Goal: Book appointment/travel/reservation

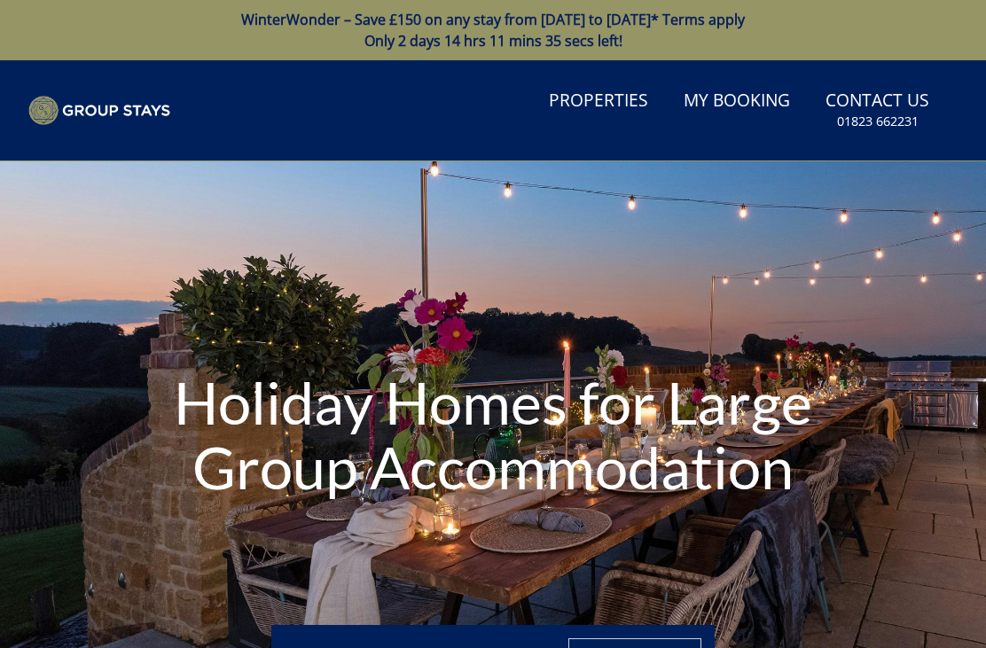
click at [611, 108] on link "Properties" at bounding box center [599, 102] width 114 height 40
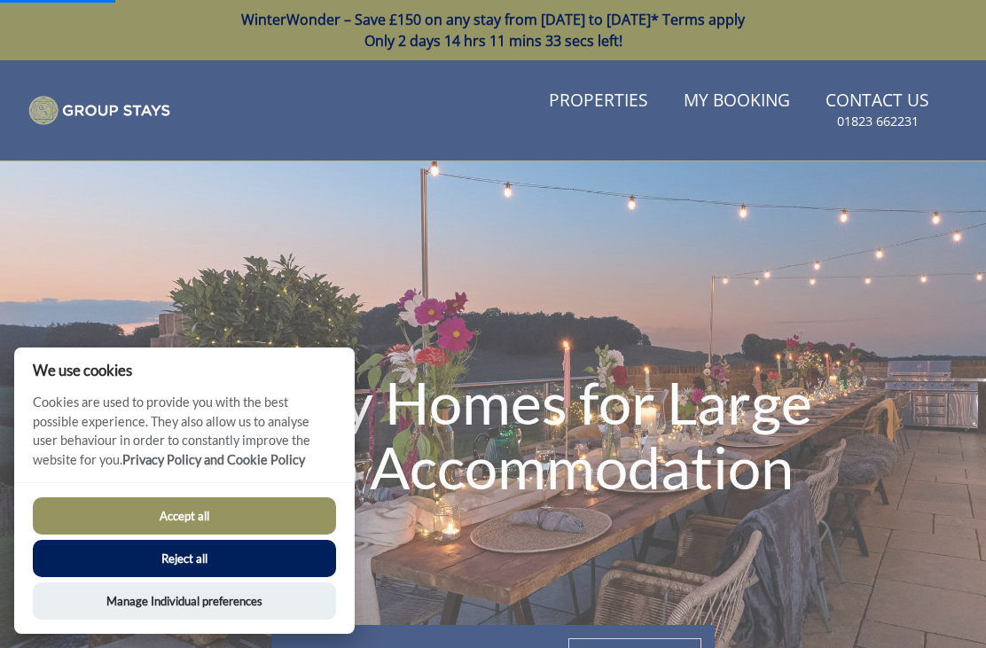
click at [240, 517] on button "Accept all" at bounding box center [184, 516] width 303 height 37
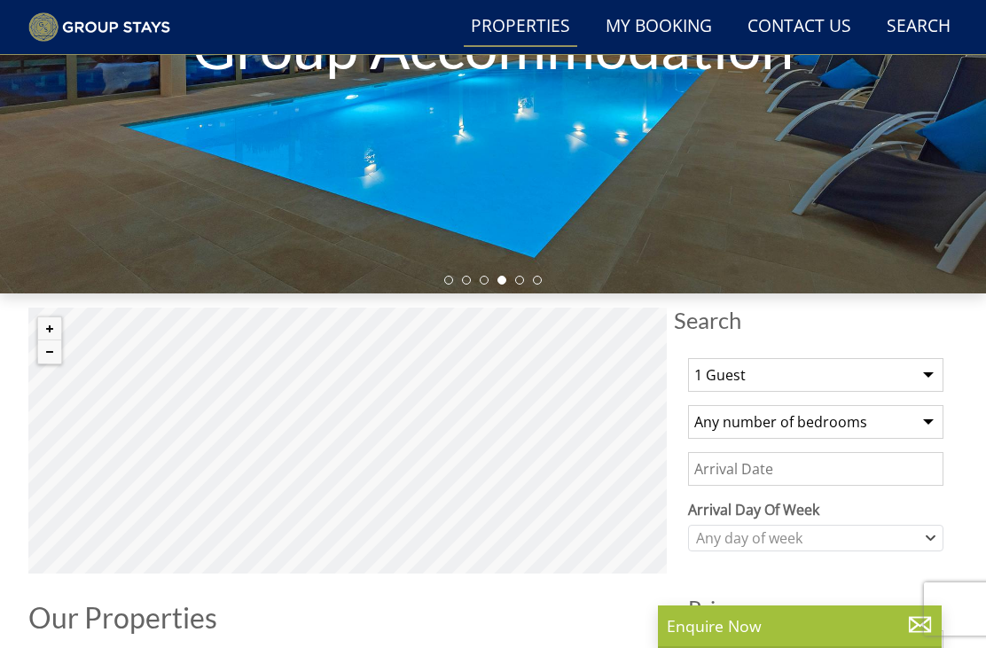
scroll to position [372, 0]
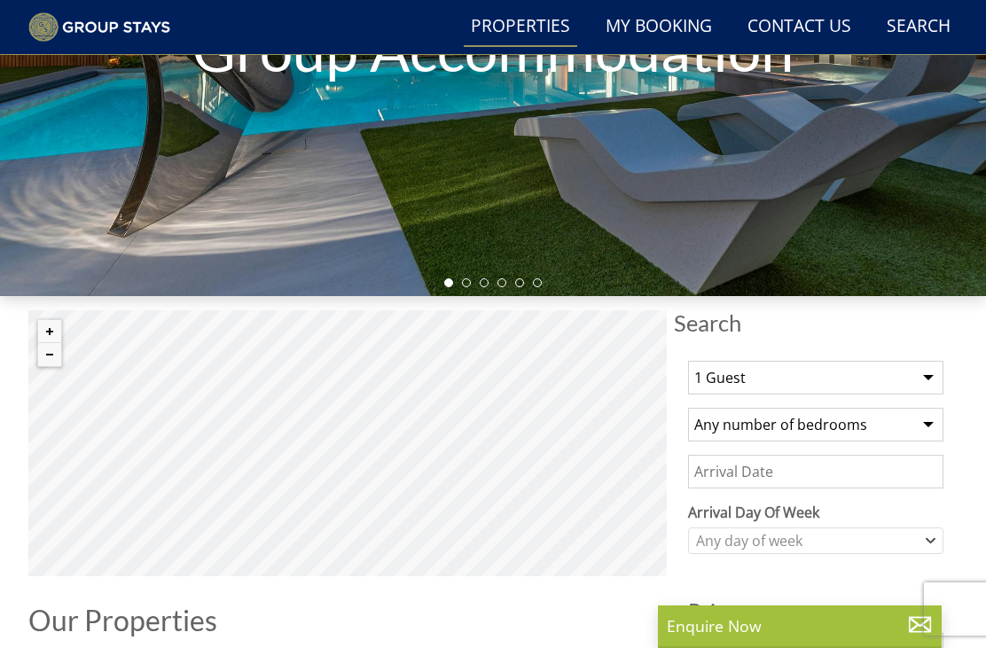
click at [939, 375] on select "1 Guest 2 Guests 3 Guests 4 Guests 5 Guests 6 Guests 7 Guests 8 Guests 9 Guests…" at bounding box center [815, 378] width 255 height 34
click at [930, 380] on select "1 Guest 2 Guests 3 Guests 4 Guests 5 Guests 6 Guests 7 Guests 8 Guests 9 Guests…" at bounding box center [815, 378] width 255 height 34
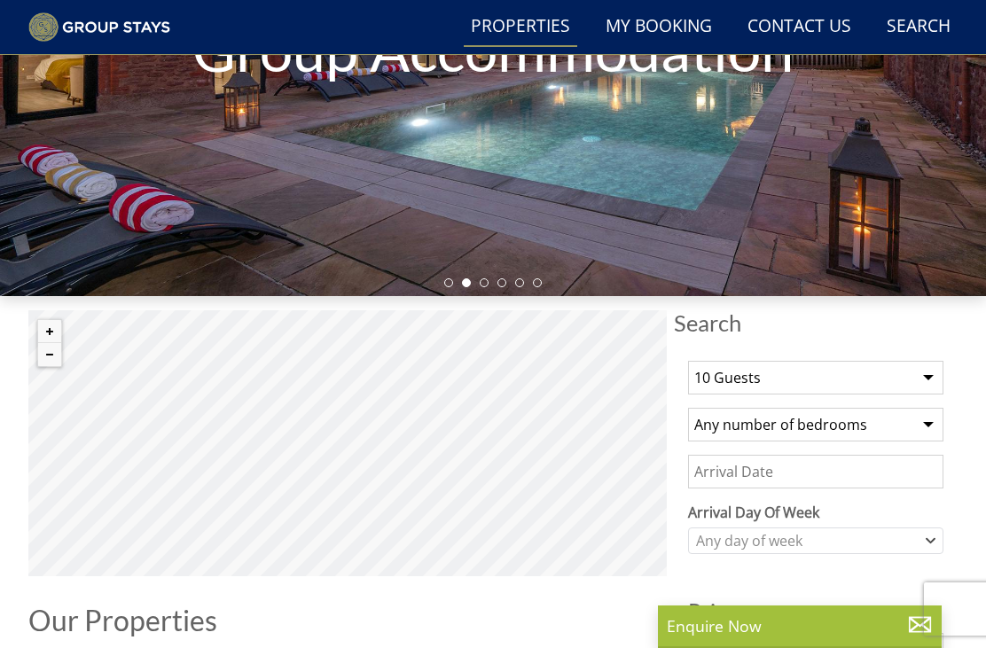
select select "12"
click at [871, 429] on select "Any number of bedrooms 4 Bedrooms 5 Bedrooms 6 Bedrooms 7 Bedrooms 8 Bedrooms 9…" at bounding box center [815, 425] width 255 height 34
select select "6"
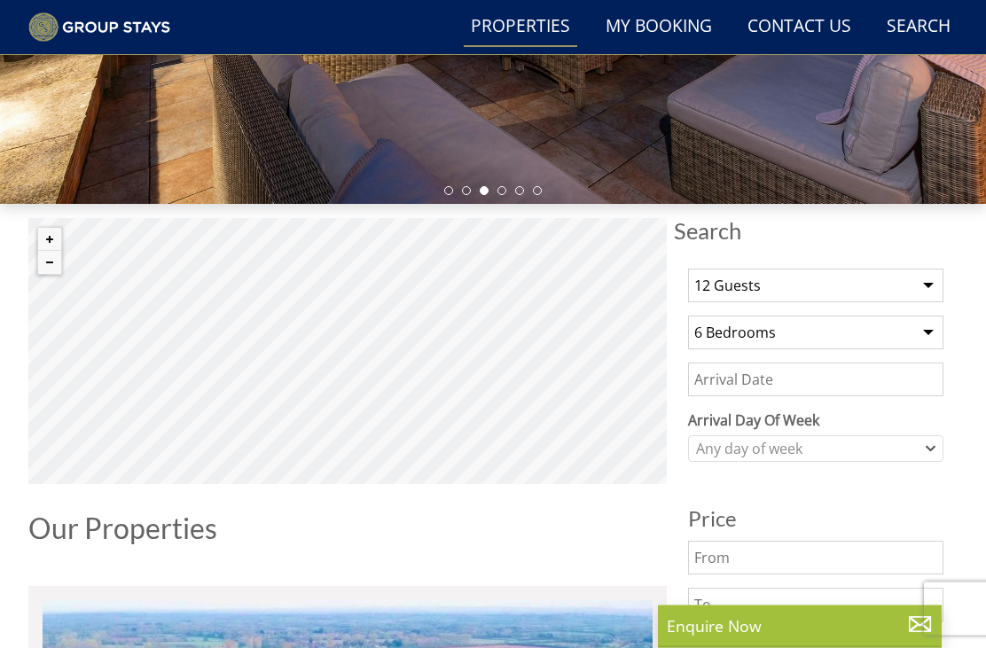
scroll to position [466, 0]
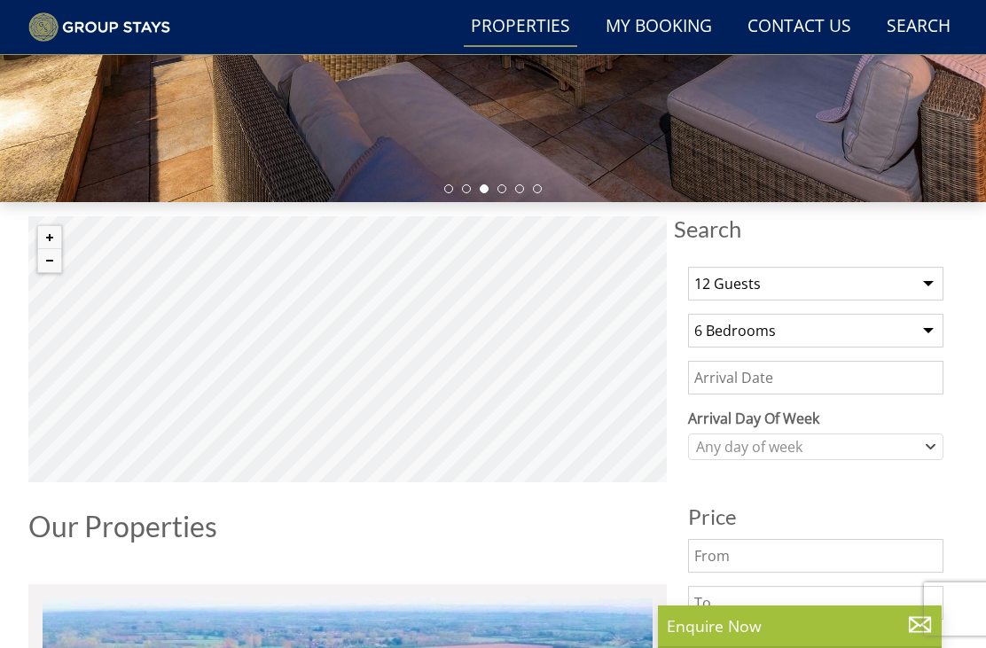
click at [859, 383] on input "Date" at bounding box center [815, 378] width 255 height 34
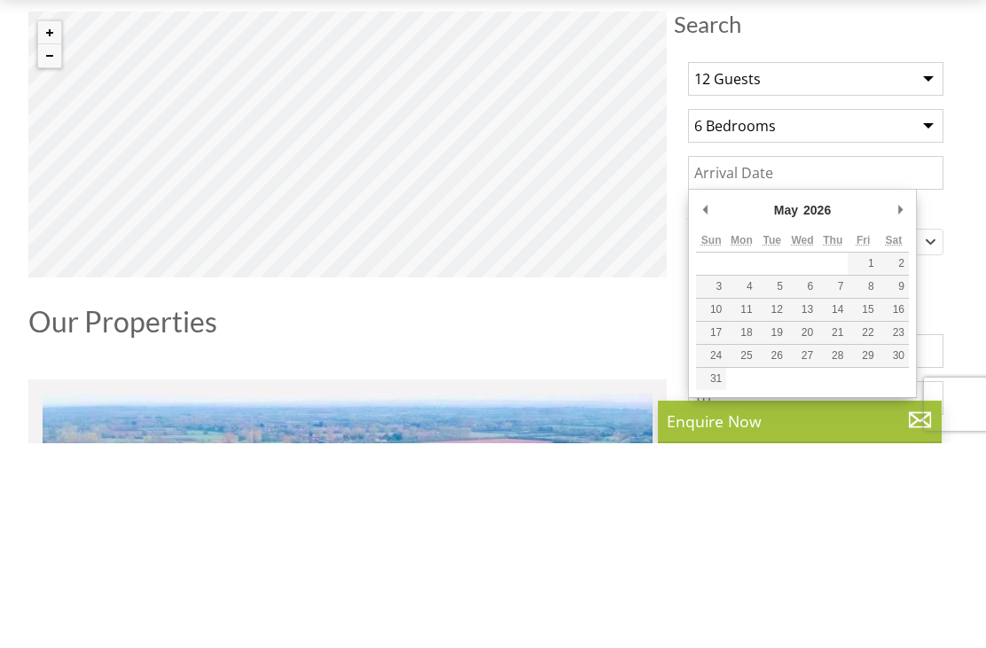
type input "[DATE]"
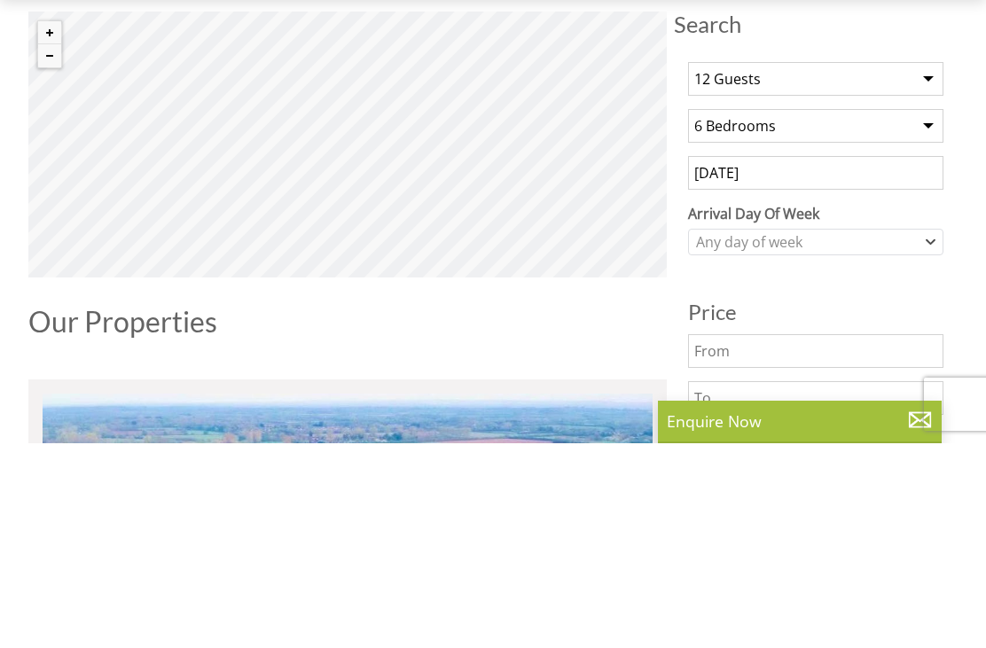
scroll to position [671, 0]
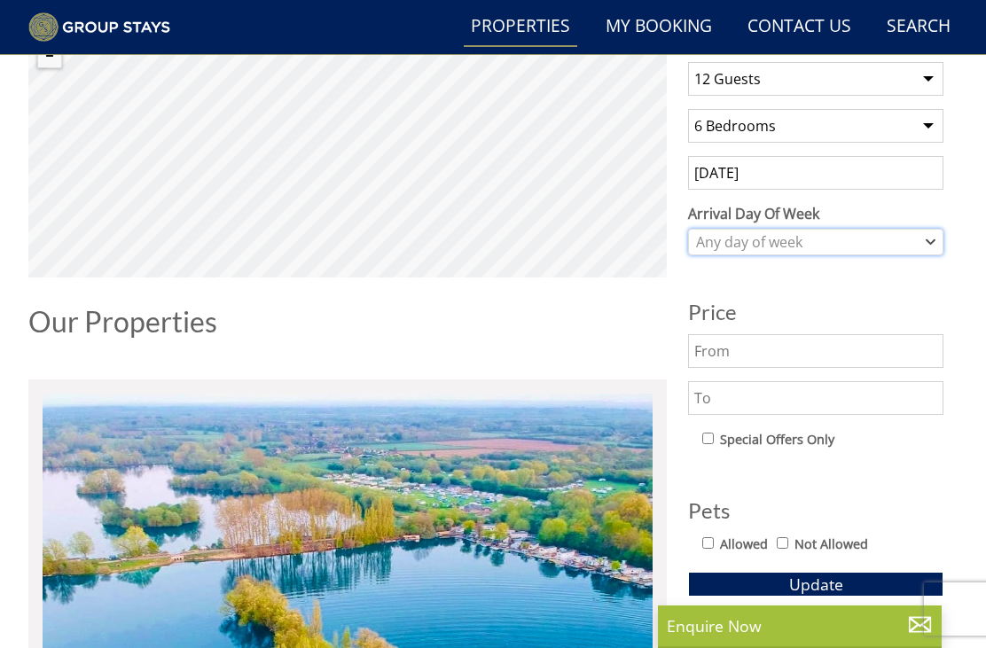
click at [929, 246] on icon "Combobox" at bounding box center [931, 242] width 10 height 11
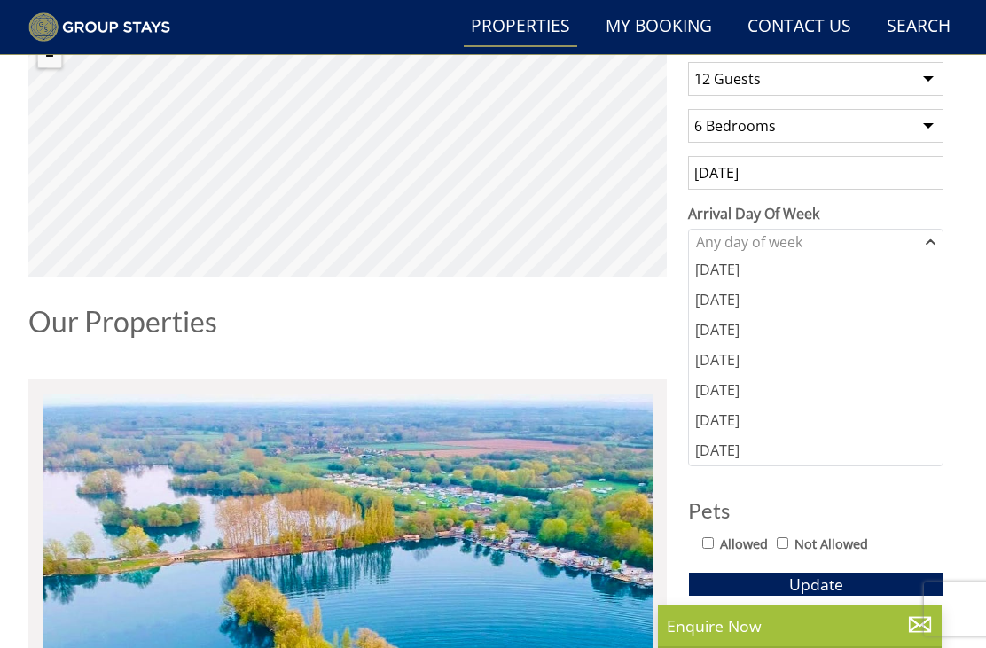
click at [720, 387] on div "[DATE]" at bounding box center [816, 390] width 254 height 30
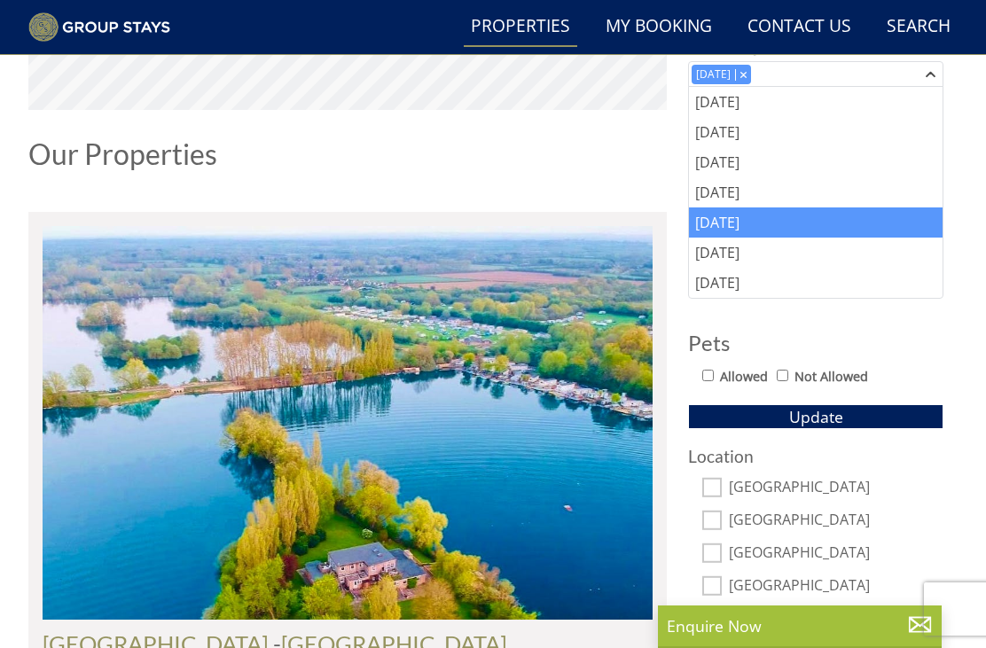
scroll to position [852, 0]
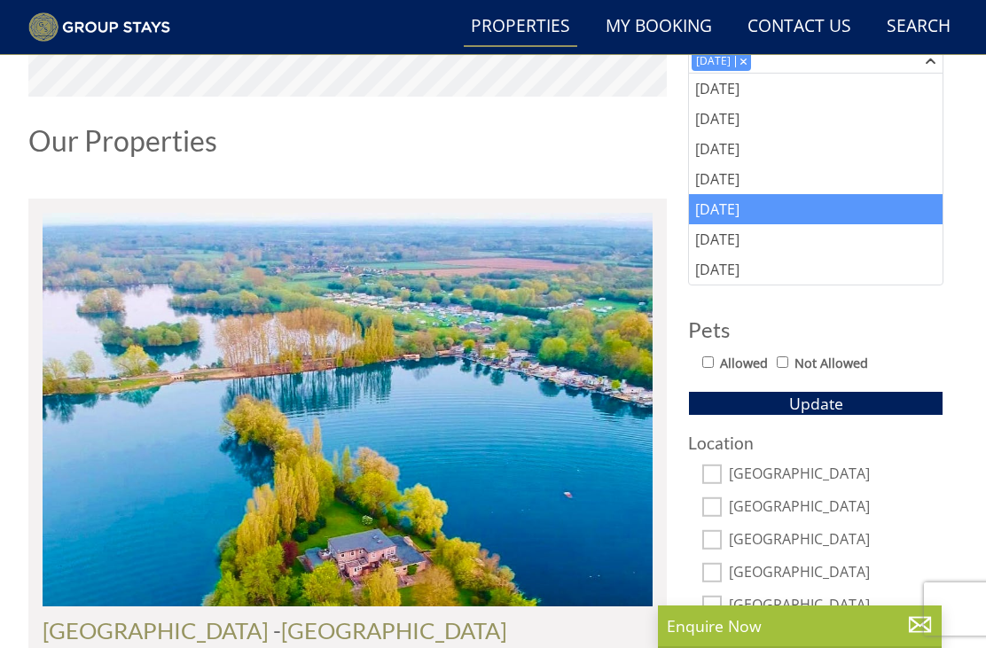
click at [712, 363] on input "Allowed" at bounding box center [709, 363] width 12 height 12
checkbox input "true"
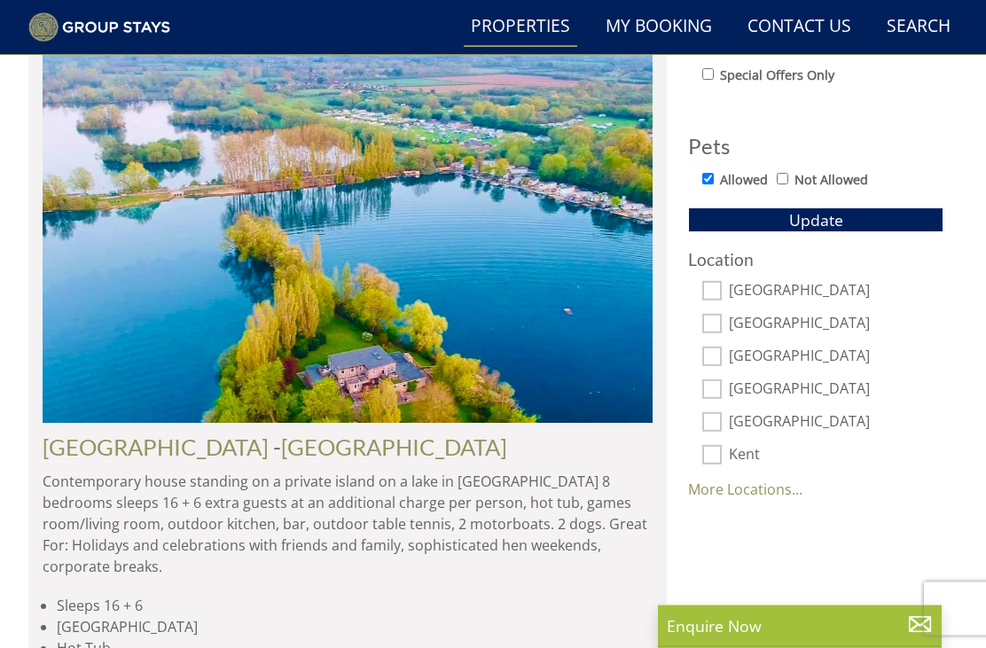
scroll to position [1041, 0]
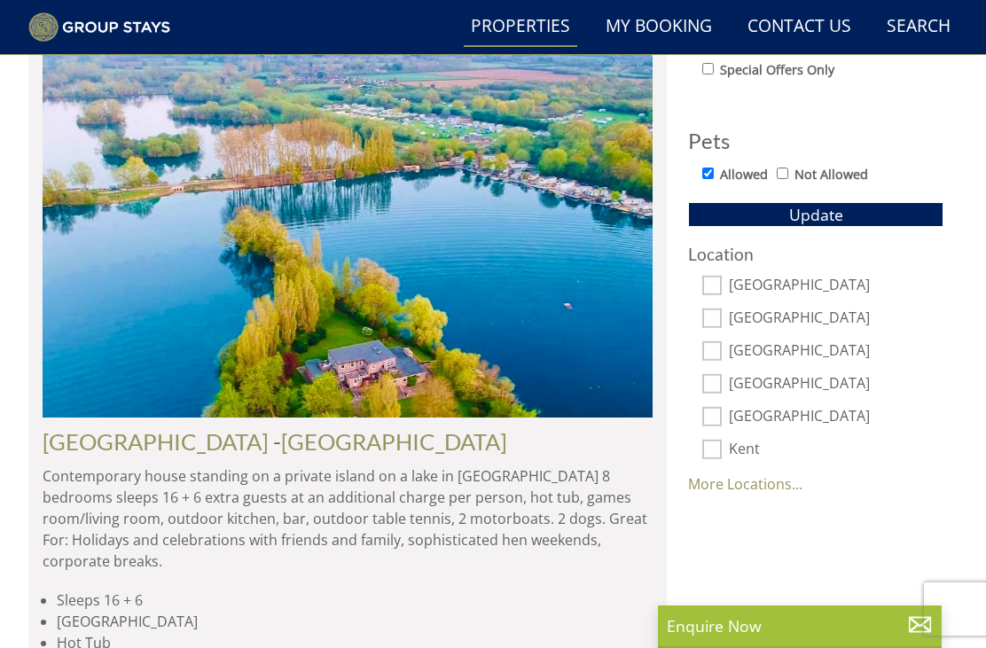
click at [771, 488] on link "More Locations..." at bounding box center [745, 485] width 114 height 20
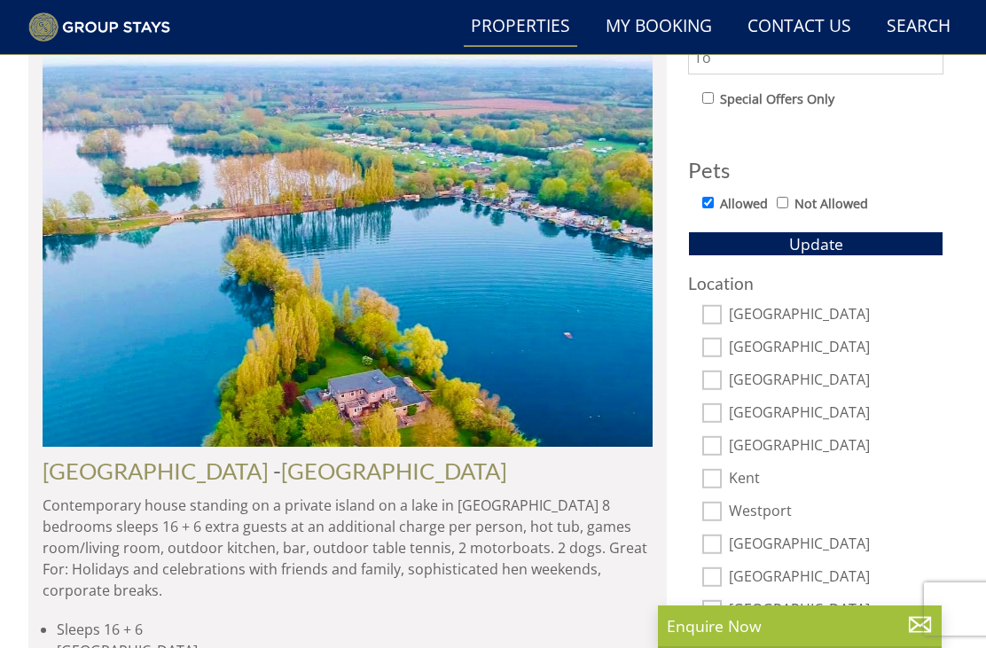
scroll to position [1012, 0]
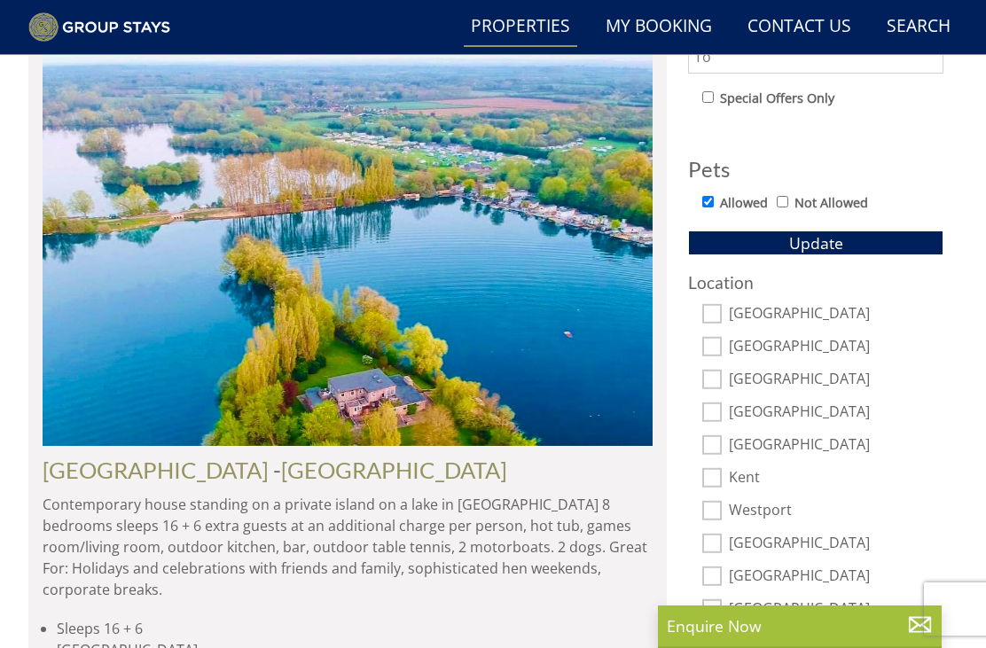
click at [852, 241] on button "Update" at bounding box center [815, 243] width 255 height 25
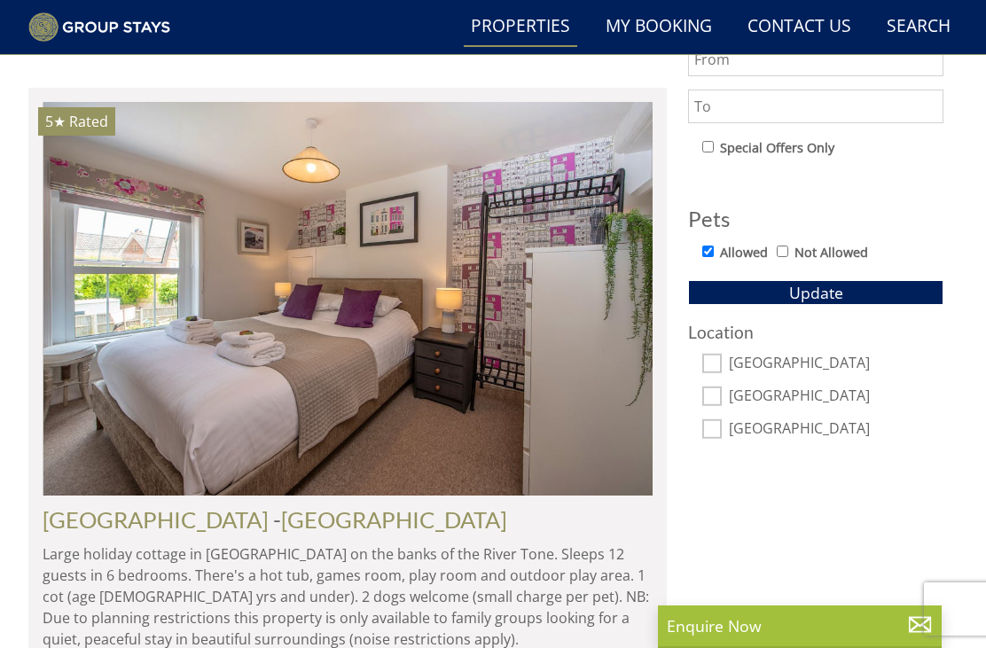
scroll to position [0, 8544]
